Goal: Information Seeking & Learning: Find specific fact

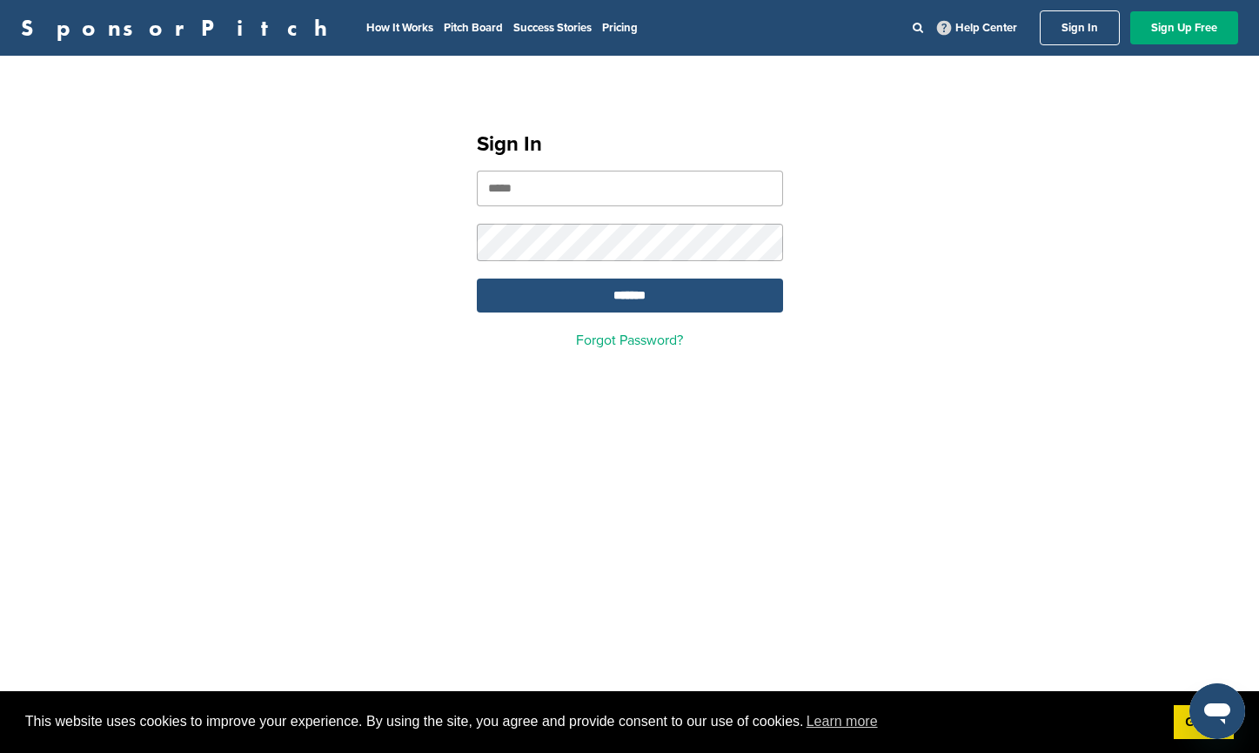
type input "**********"
click at [636, 293] on input "*******" at bounding box center [630, 296] width 306 height 34
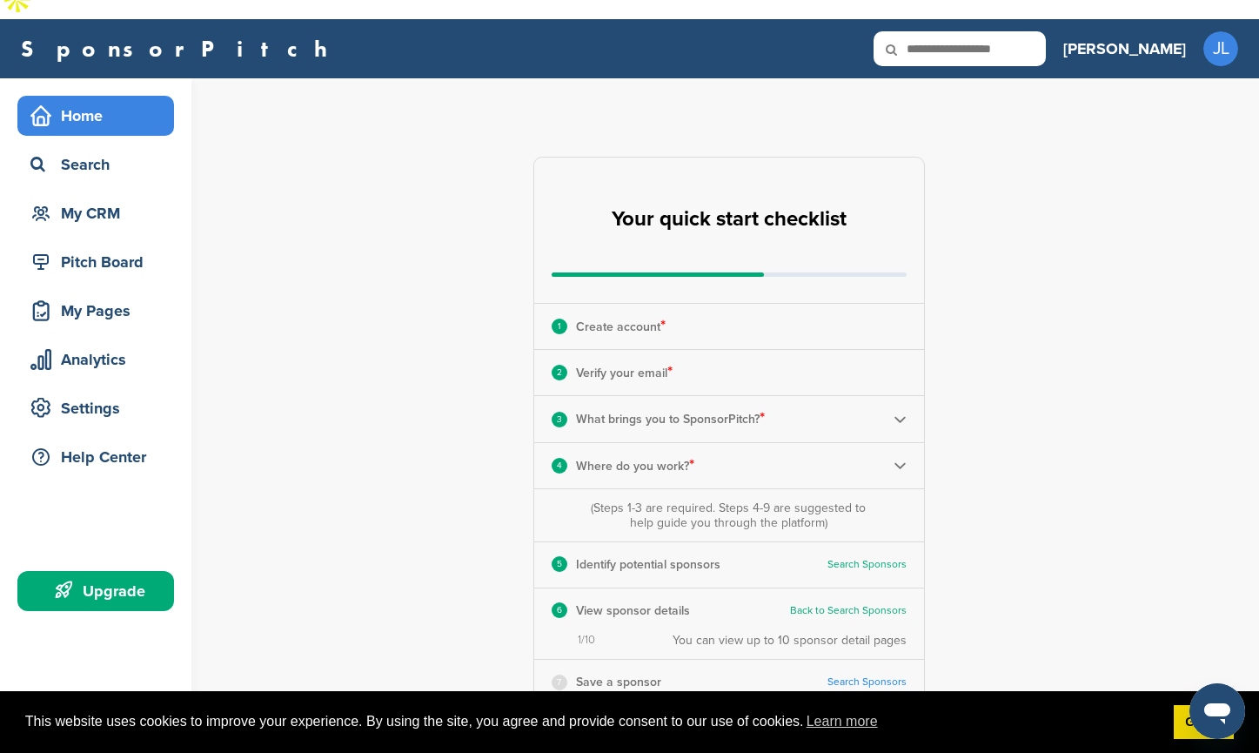
scroll to position [23, 0]
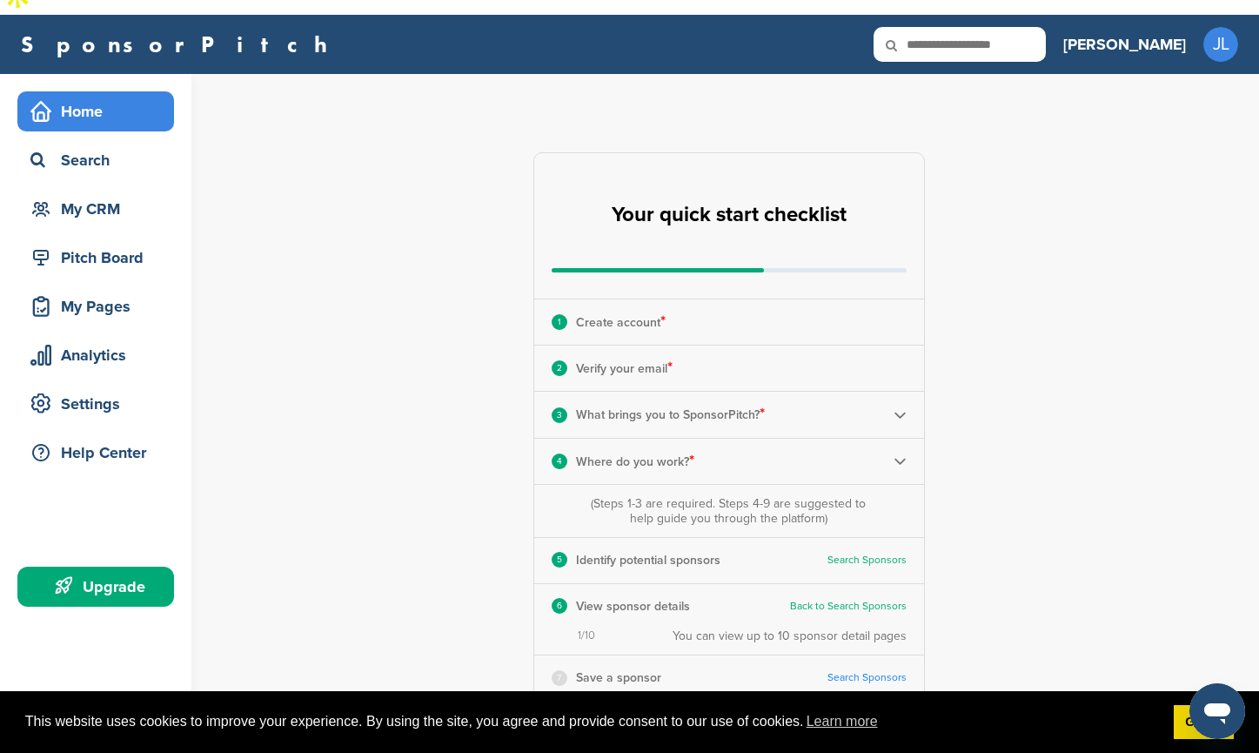
click at [615, 311] on p "Create account *" at bounding box center [621, 322] width 90 height 23
click at [634, 357] on p "Verify your email *" at bounding box center [624, 368] width 97 height 23
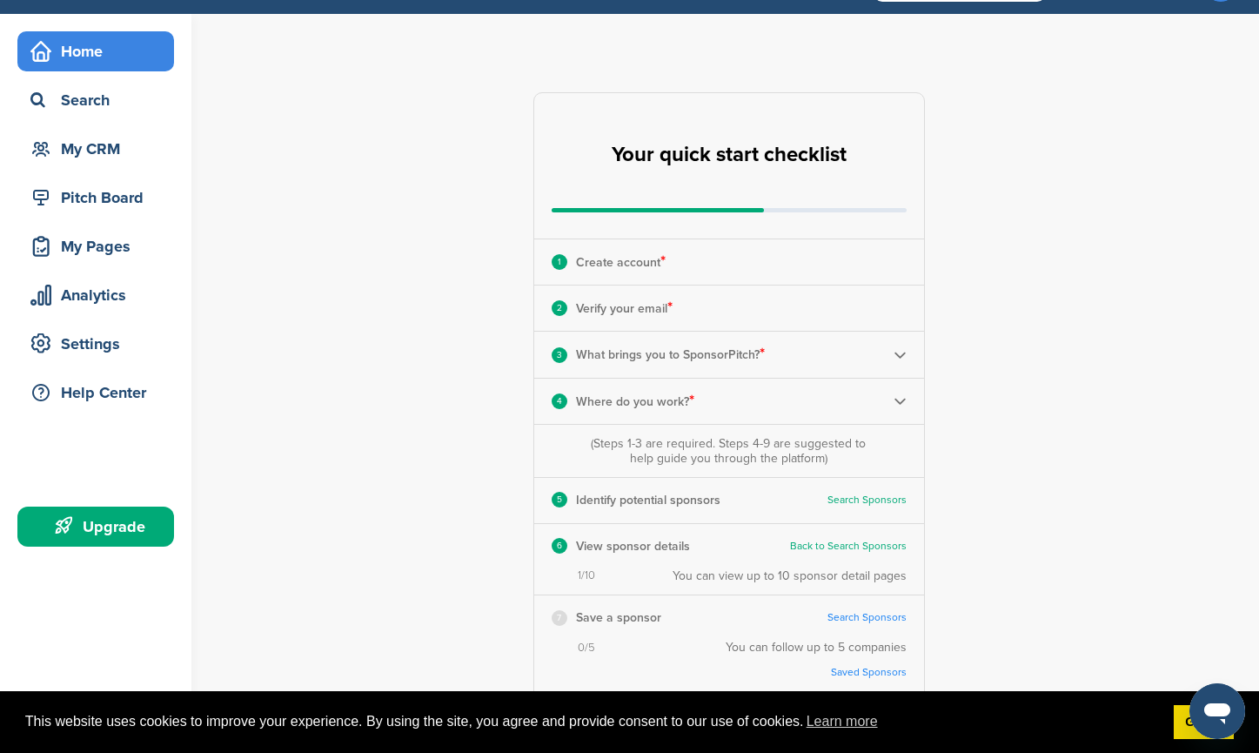
scroll to position [89, 0]
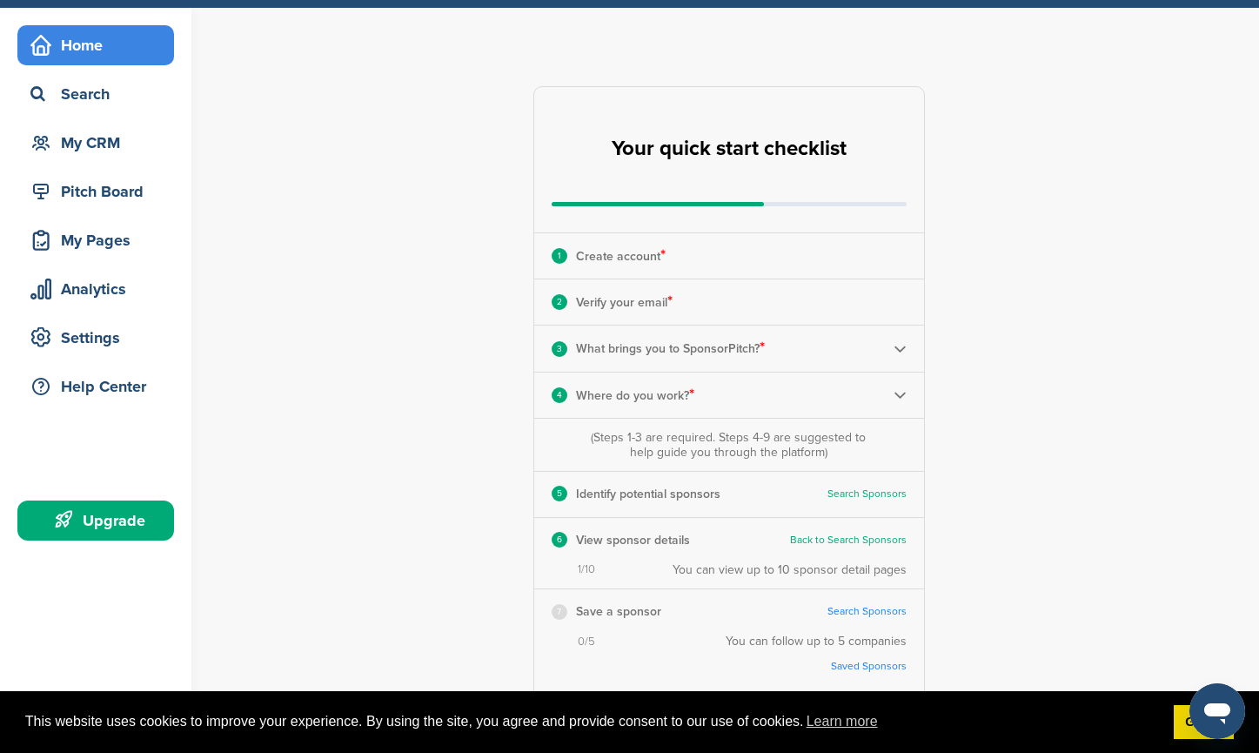
click at [897, 342] on img at bounding box center [900, 348] width 13 height 13
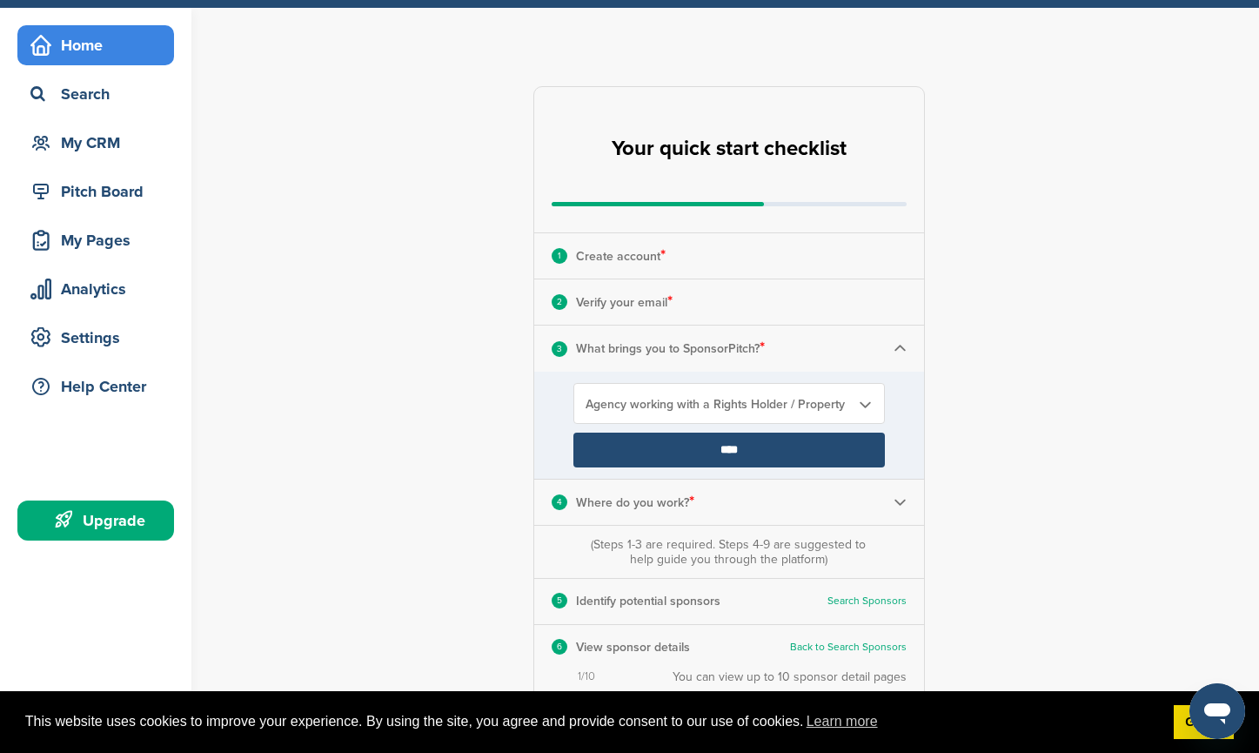
click at [897, 342] on img at bounding box center [900, 348] width 13 height 13
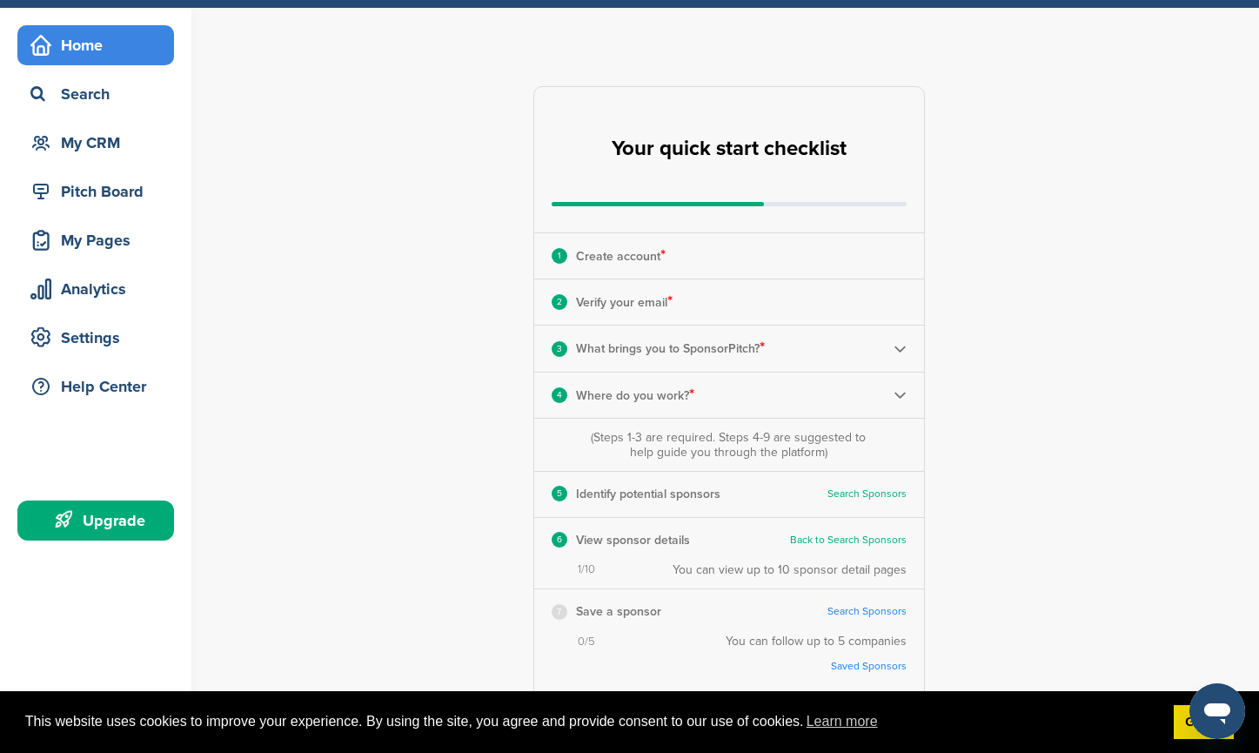
click at [895, 388] on img at bounding box center [900, 394] width 13 height 13
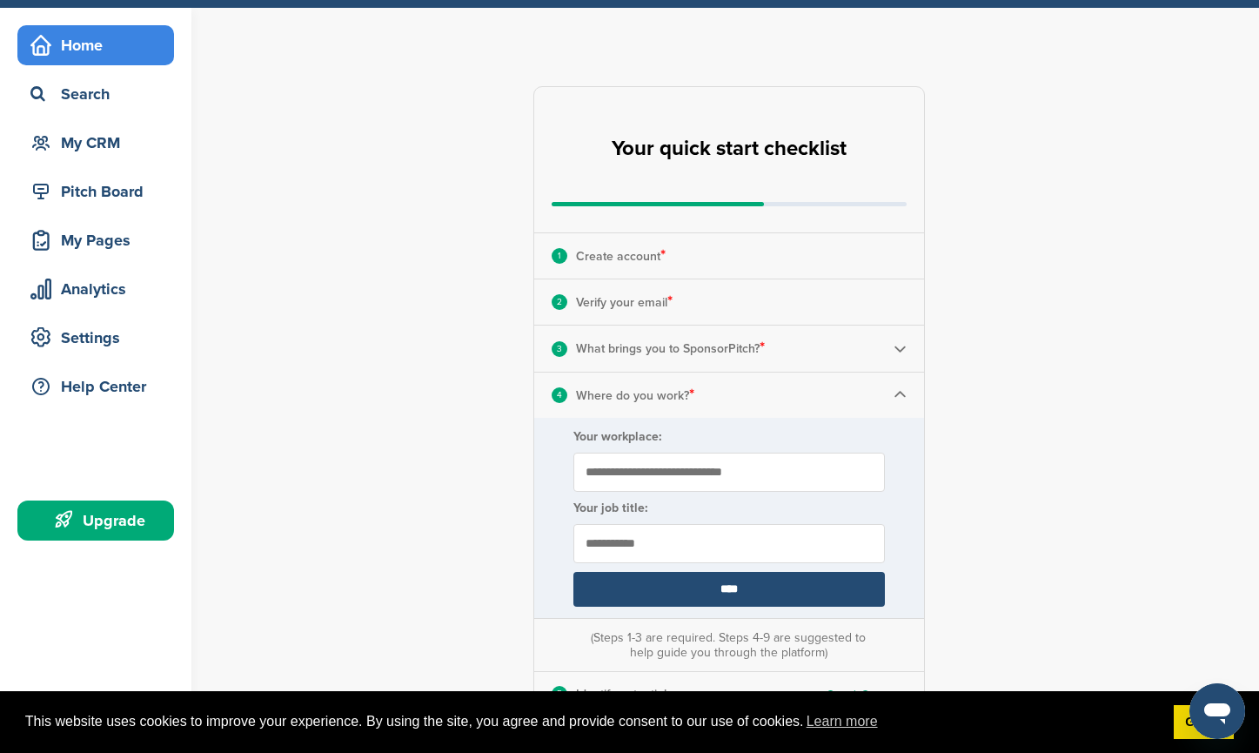
click at [895, 388] on img at bounding box center [900, 394] width 13 height 13
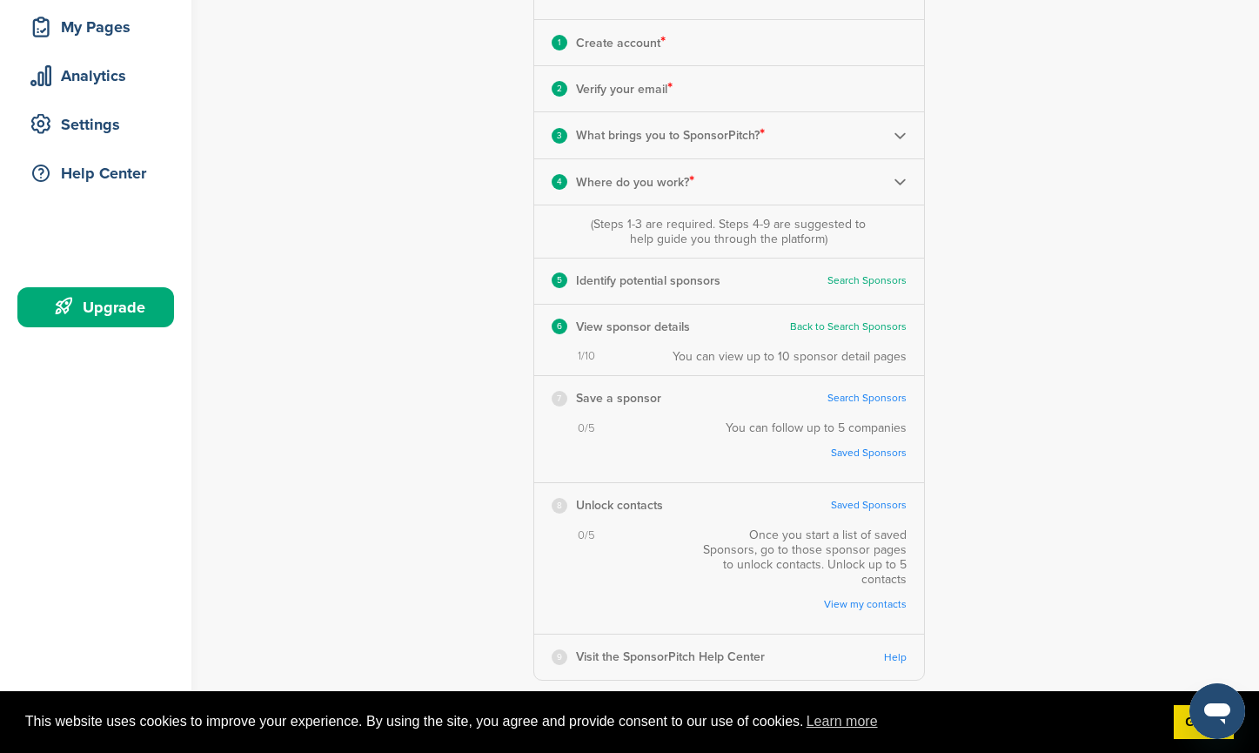
scroll to position [0, 0]
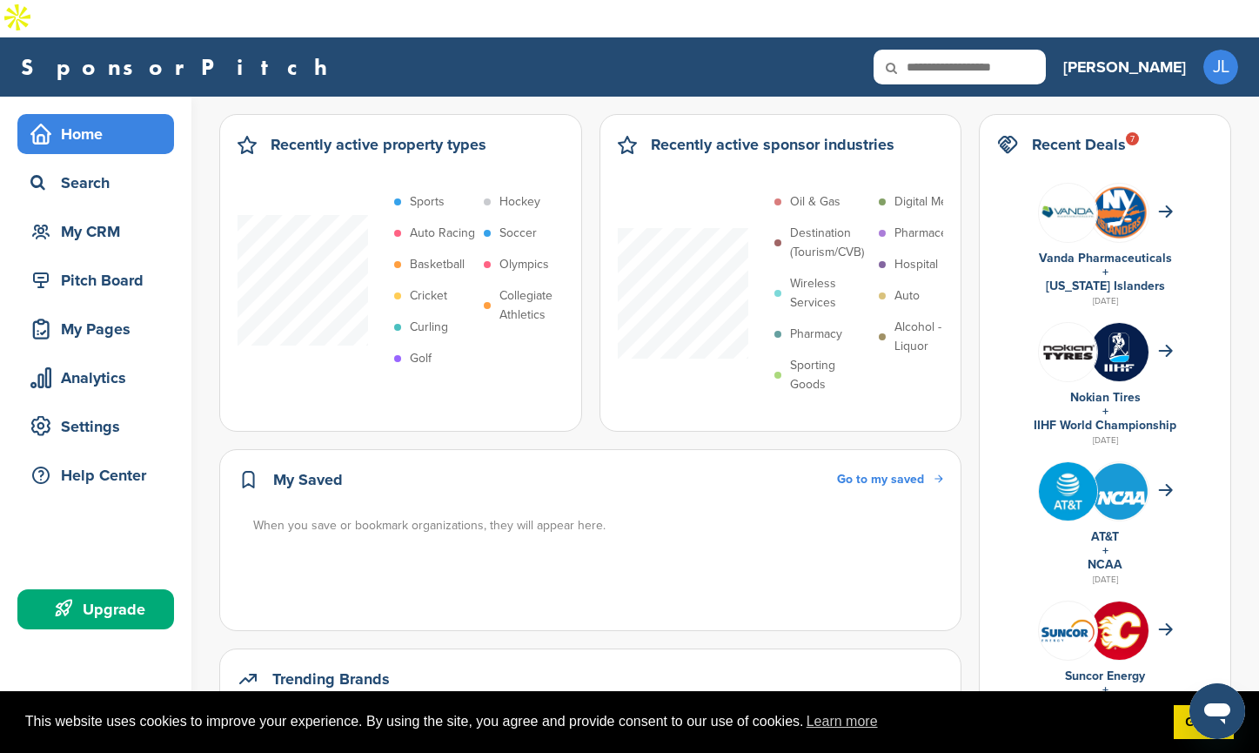
click at [1013, 50] on input "text" at bounding box center [960, 67] width 172 height 35
type input "***"
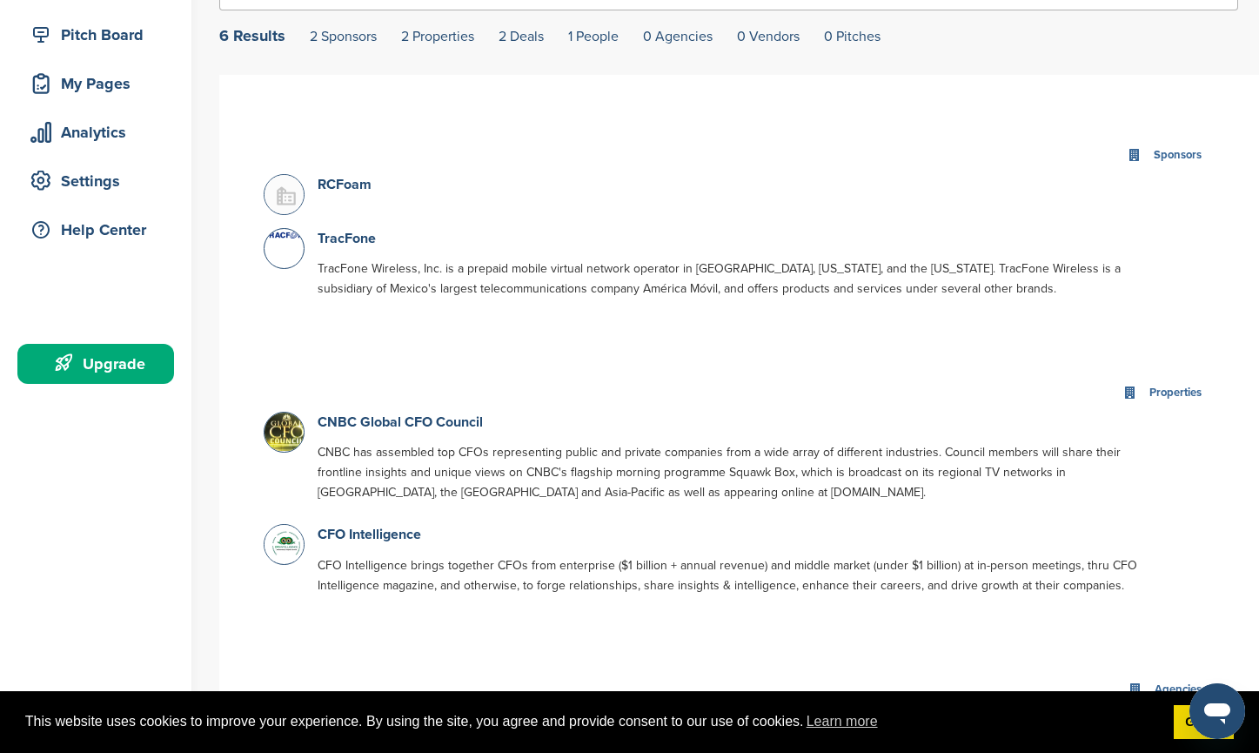
scroll to position [218, 0]
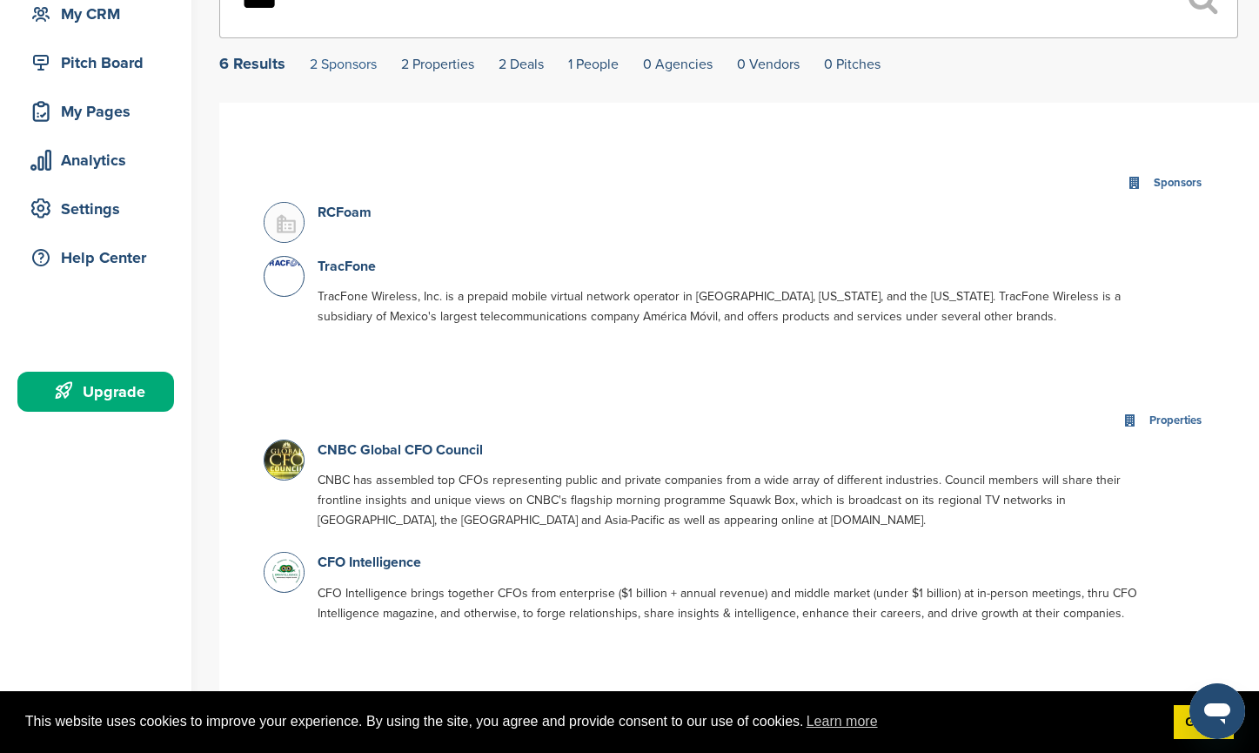
click at [355, 56] on link "2 Sponsors" at bounding box center [343, 64] width 67 height 17
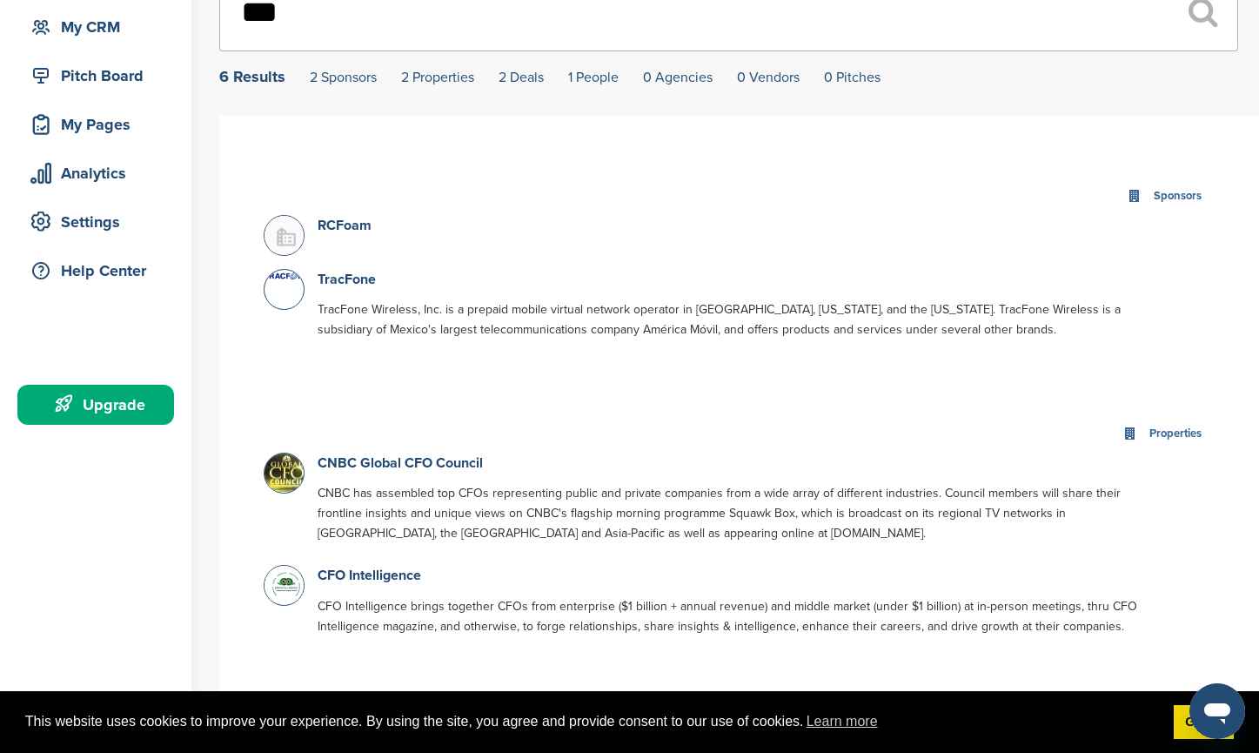
scroll to position [166, 0]
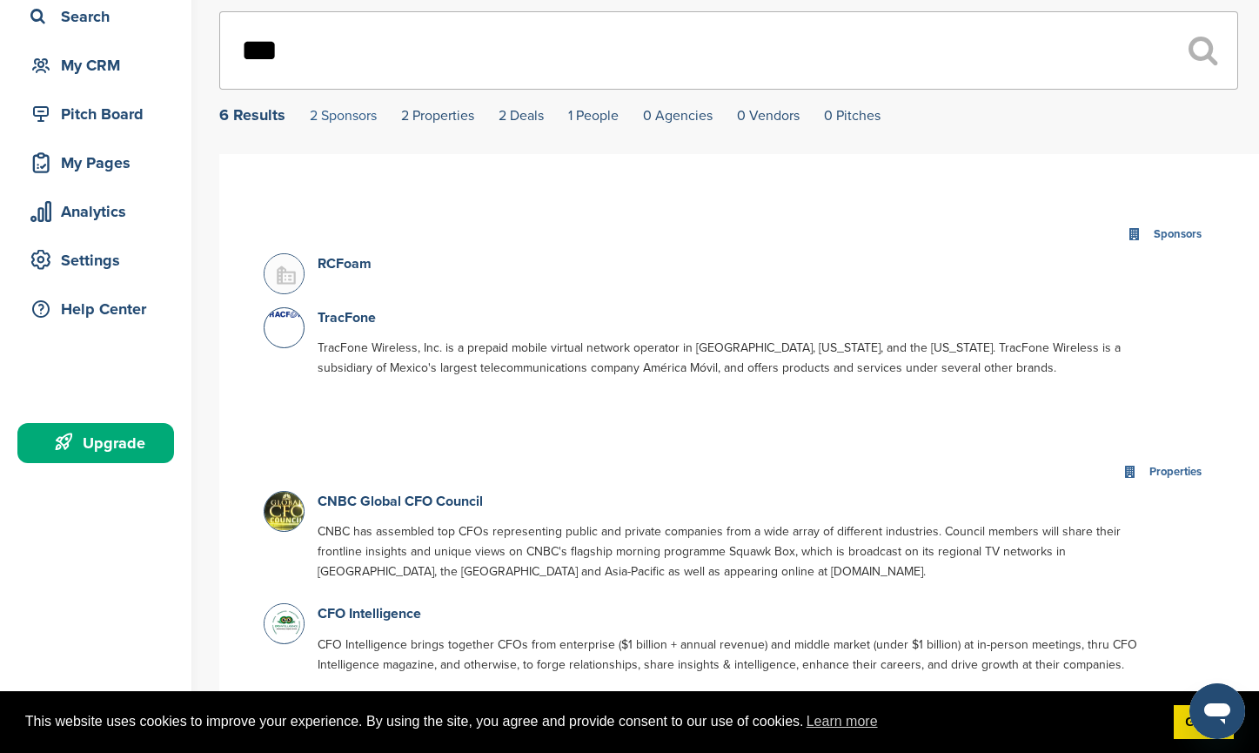
click at [348, 107] on link "2 Sponsors" at bounding box center [343, 115] width 67 height 17
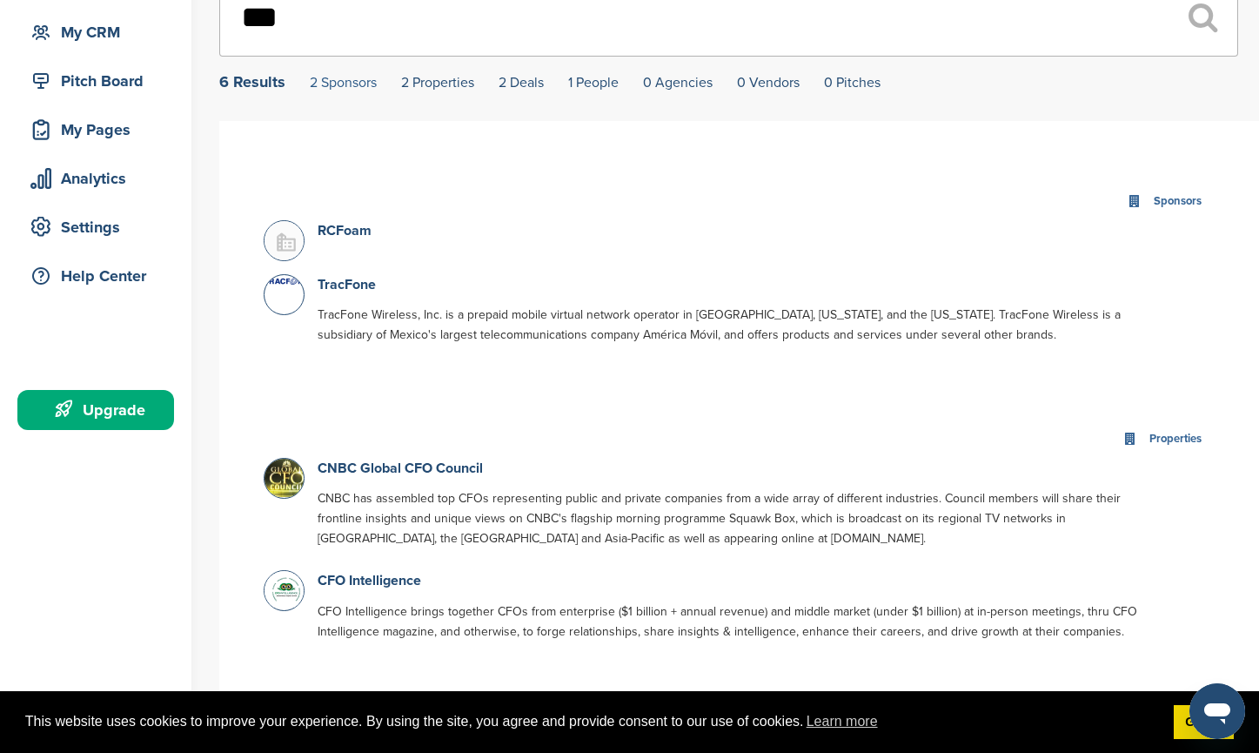
scroll to position [157, 0]
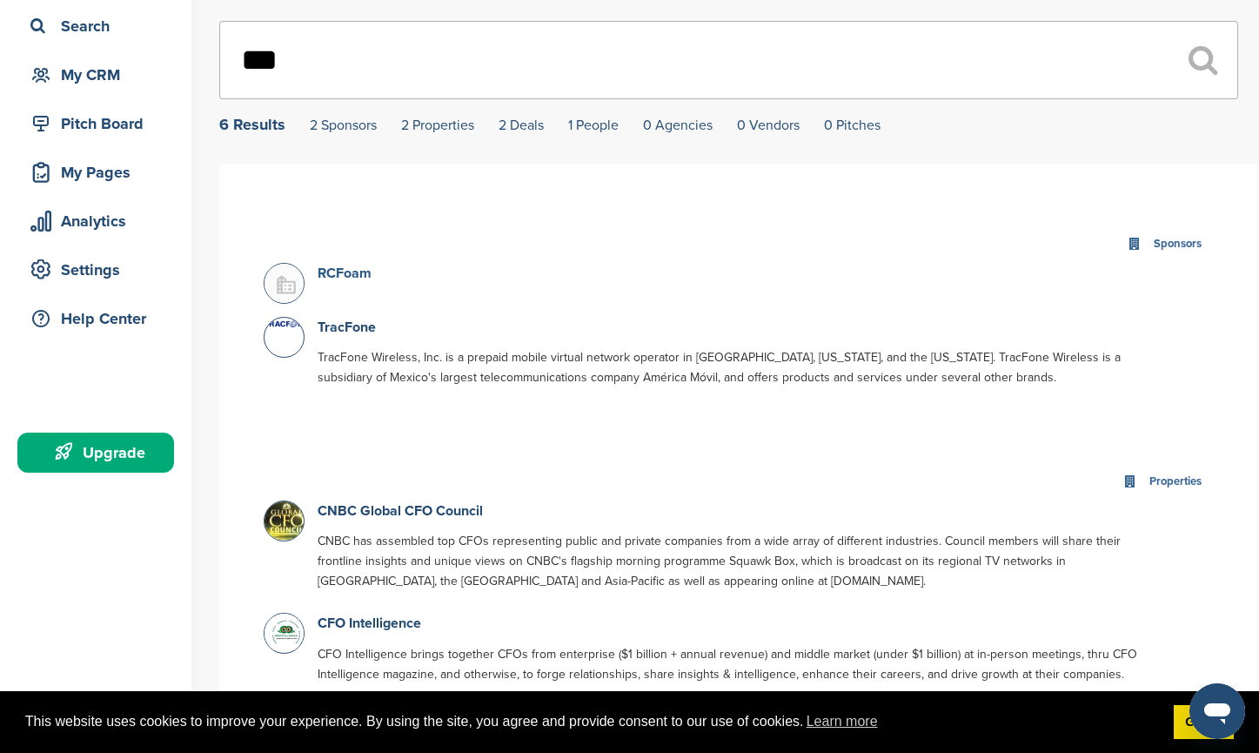
click at [357, 265] on link "RCFoam" at bounding box center [345, 273] width 54 height 17
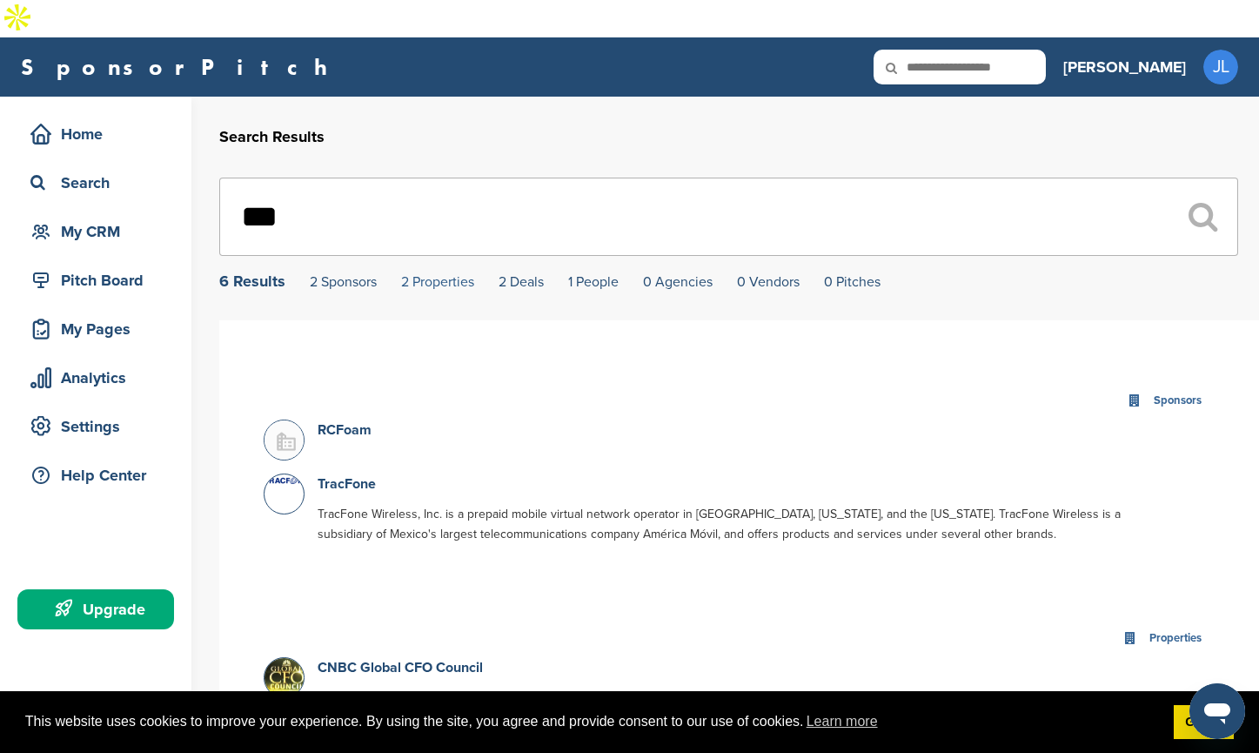
click at [449, 273] on link "2 Properties" at bounding box center [437, 281] width 73 height 17
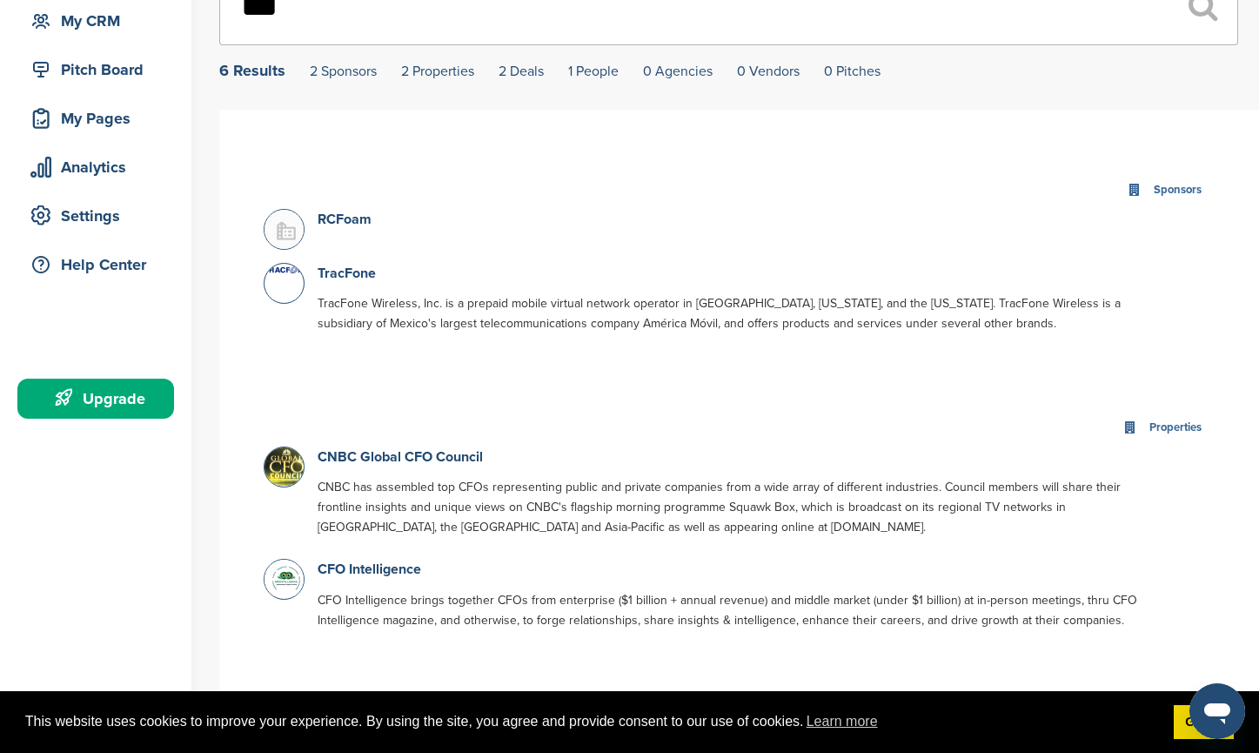
scroll to position [206, 0]
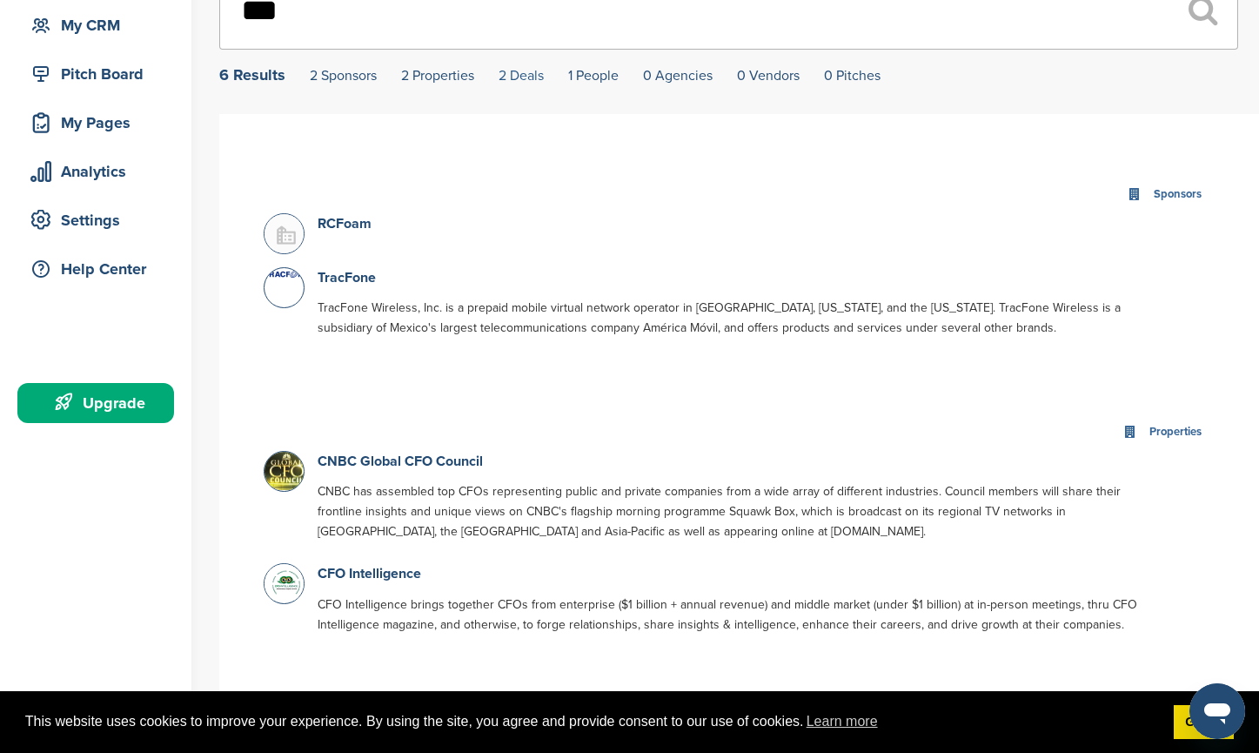
click at [538, 67] on link "2 Deals" at bounding box center [521, 75] width 45 height 17
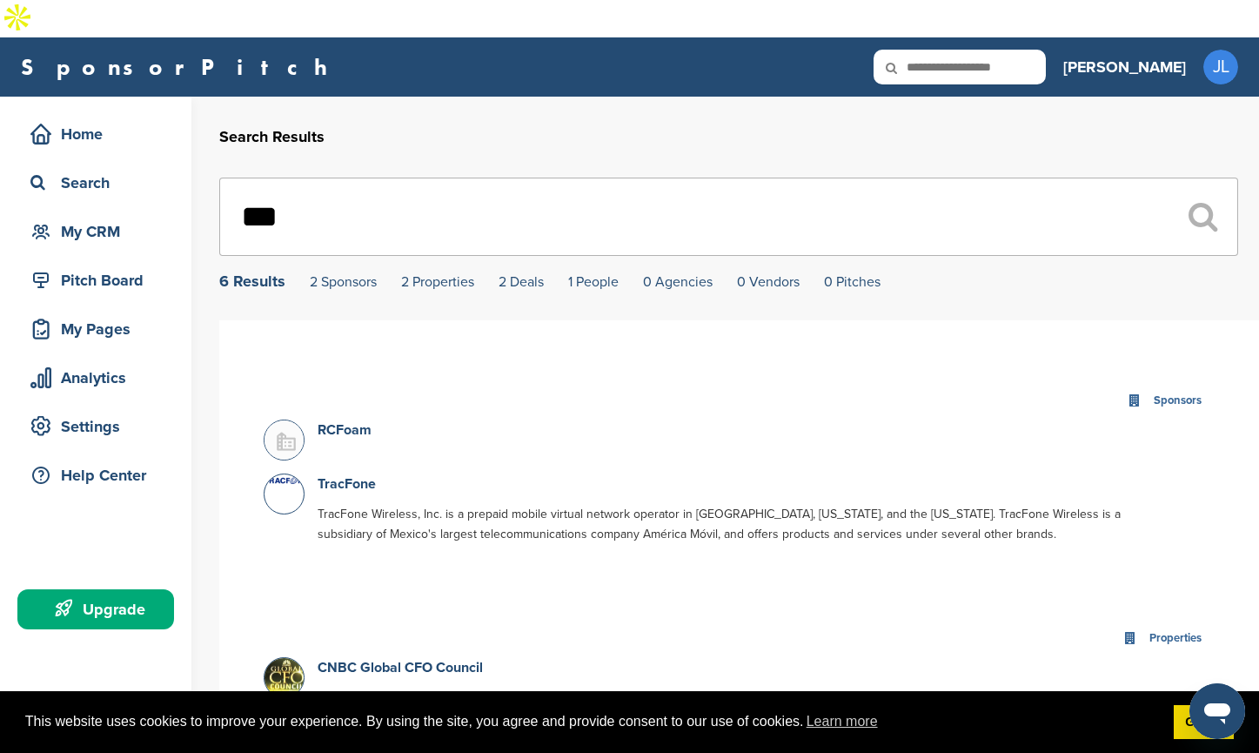
click at [374, 182] on input "***" at bounding box center [728, 217] width 1019 height 78
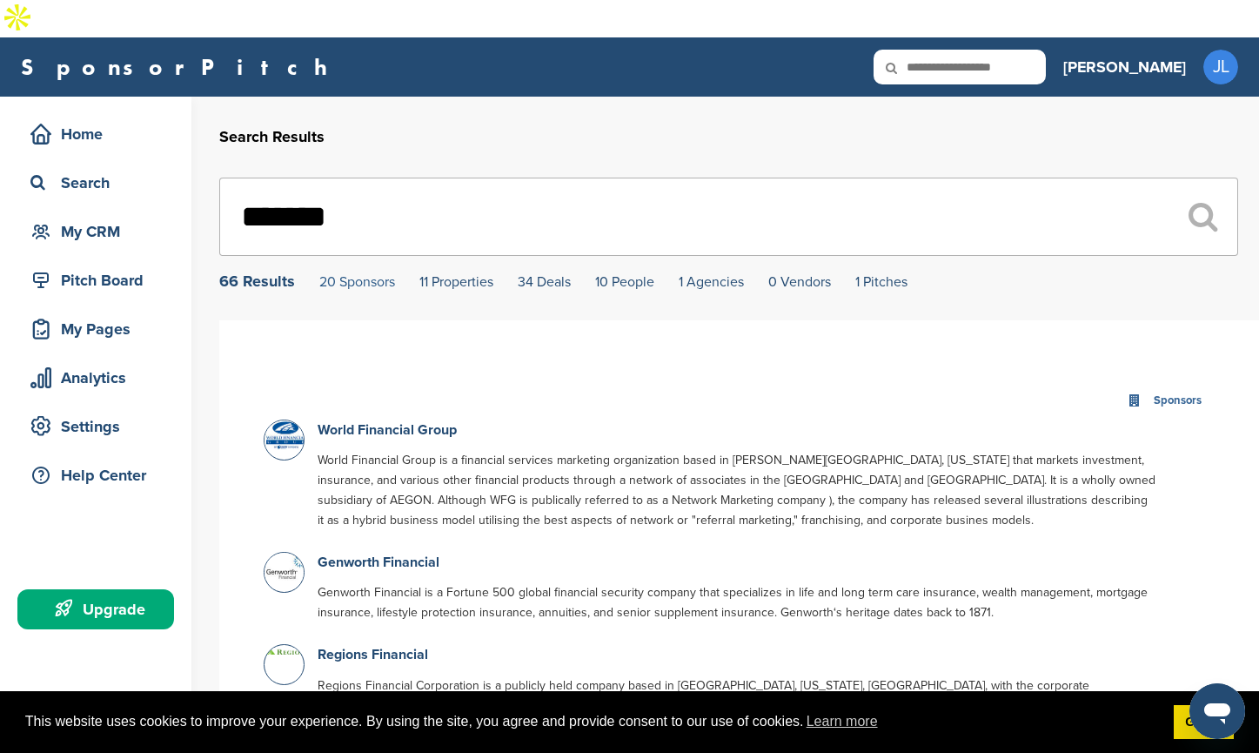
type input "*******"
click at [369, 273] on link "20 Sponsors" at bounding box center [357, 281] width 76 height 17
click at [354, 273] on link "20 Sponsors" at bounding box center [357, 281] width 76 height 17
click at [477, 273] on link "11 Properties" at bounding box center [457, 281] width 74 height 17
click at [619, 273] on link "10 People" at bounding box center [624, 281] width 59 height 17
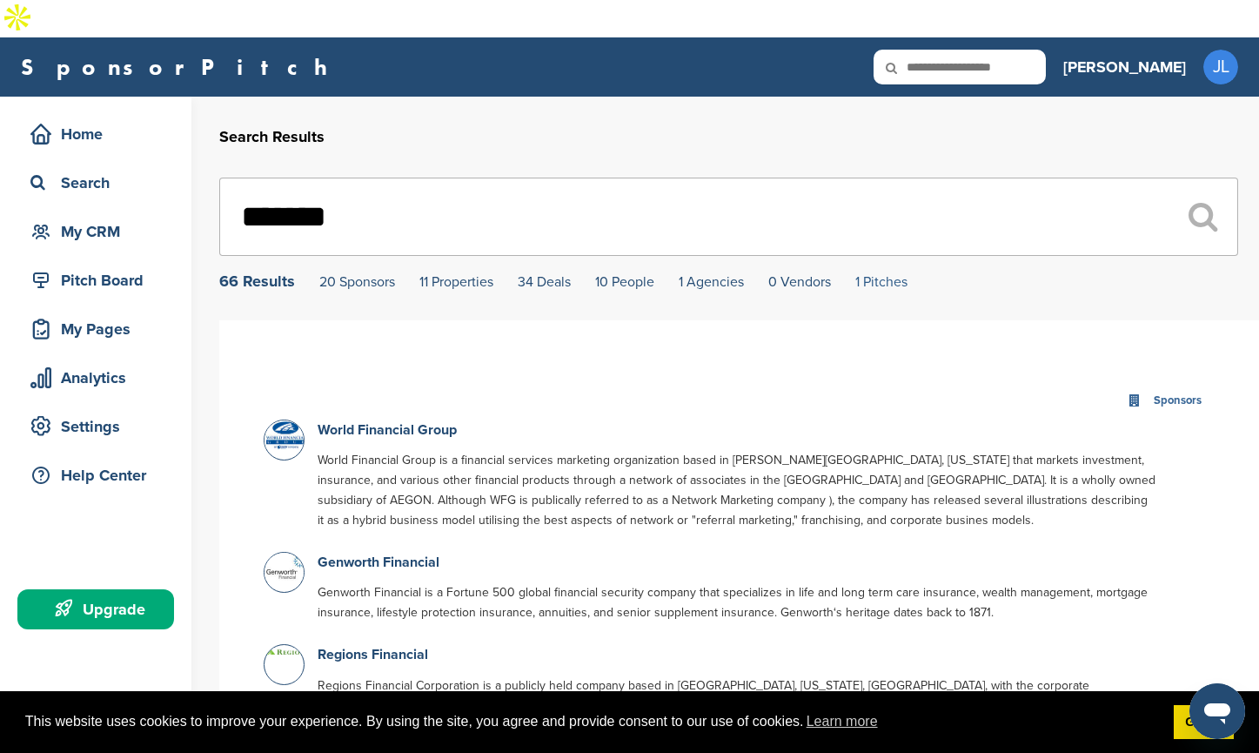
click at [885, 273] on link "1 Pitches" at bounding box center [882, 281] width 52 height 17
